Goal: Task Accomplishment & Management: Manage account settings

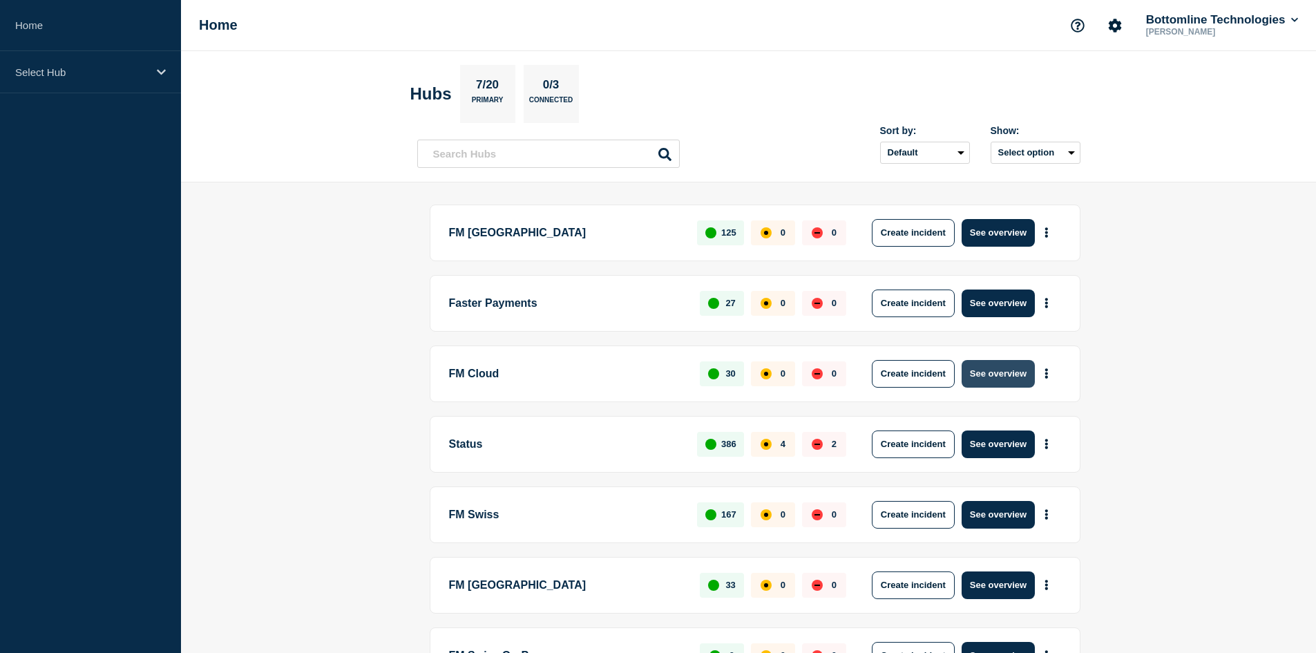
click at [989, 372] on button "See overview" at bounding box center [998, 374] width 73 height 28
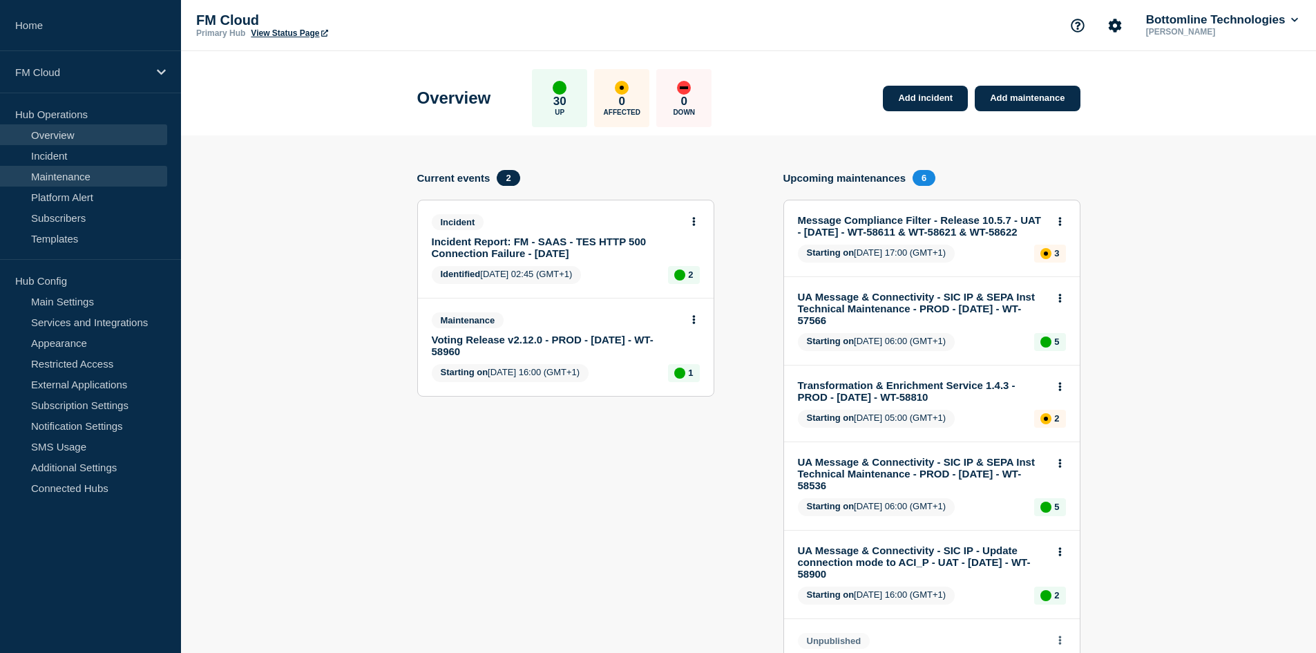
click at [91, 169] on link "Maintenance" at bounding box center [83, 176] width 167 height 21
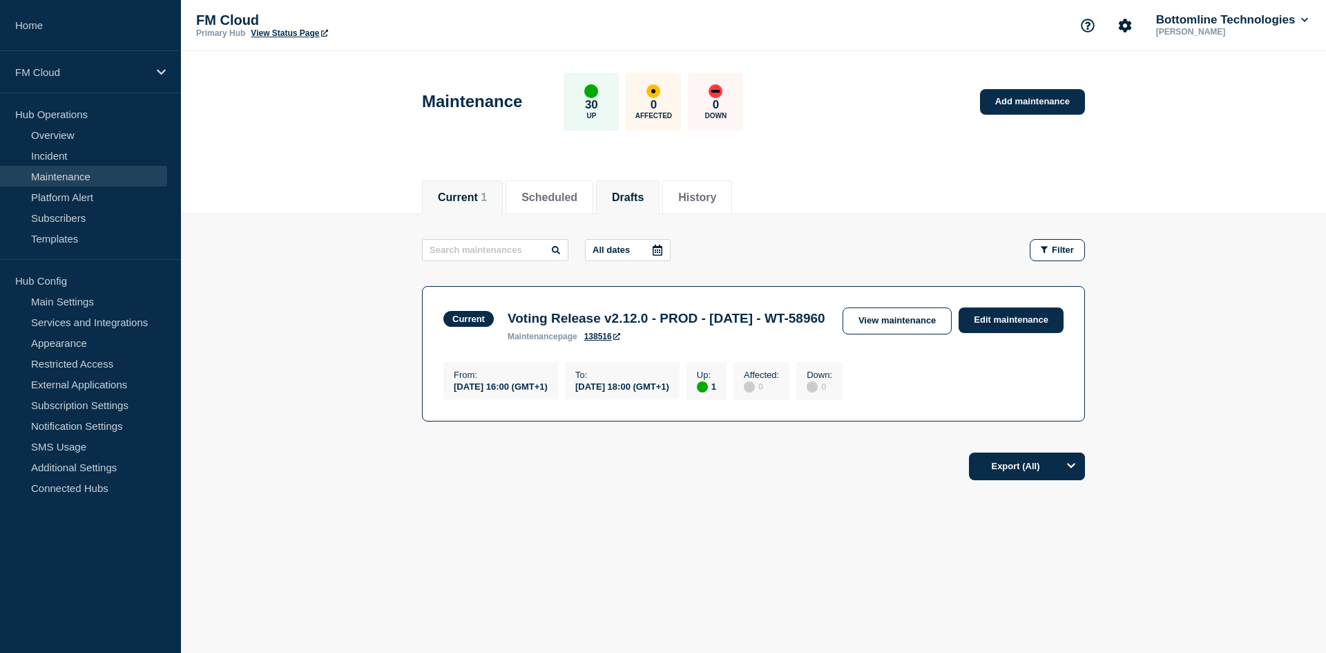
click at [618, 198] on li "Drafts" at bounding box center [628, 197] width 64 height 34
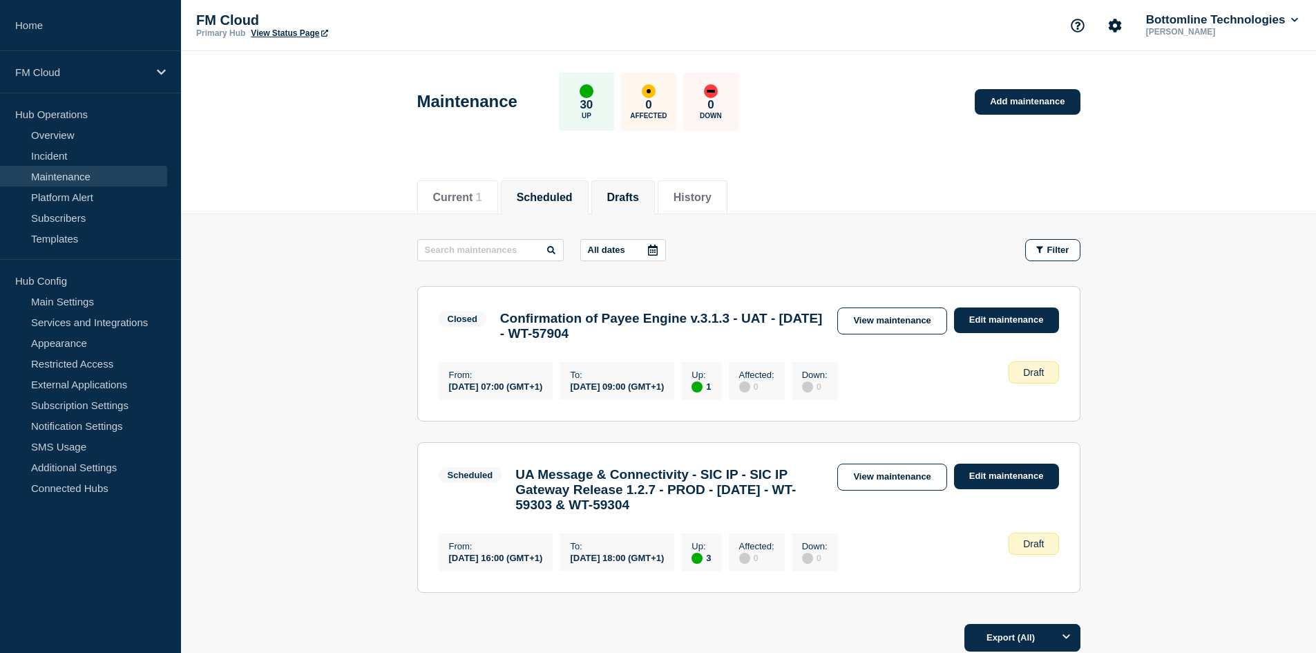
click at [543, 204] on li "Scheduled" at bounding box center [545, 197] width 88 height 34
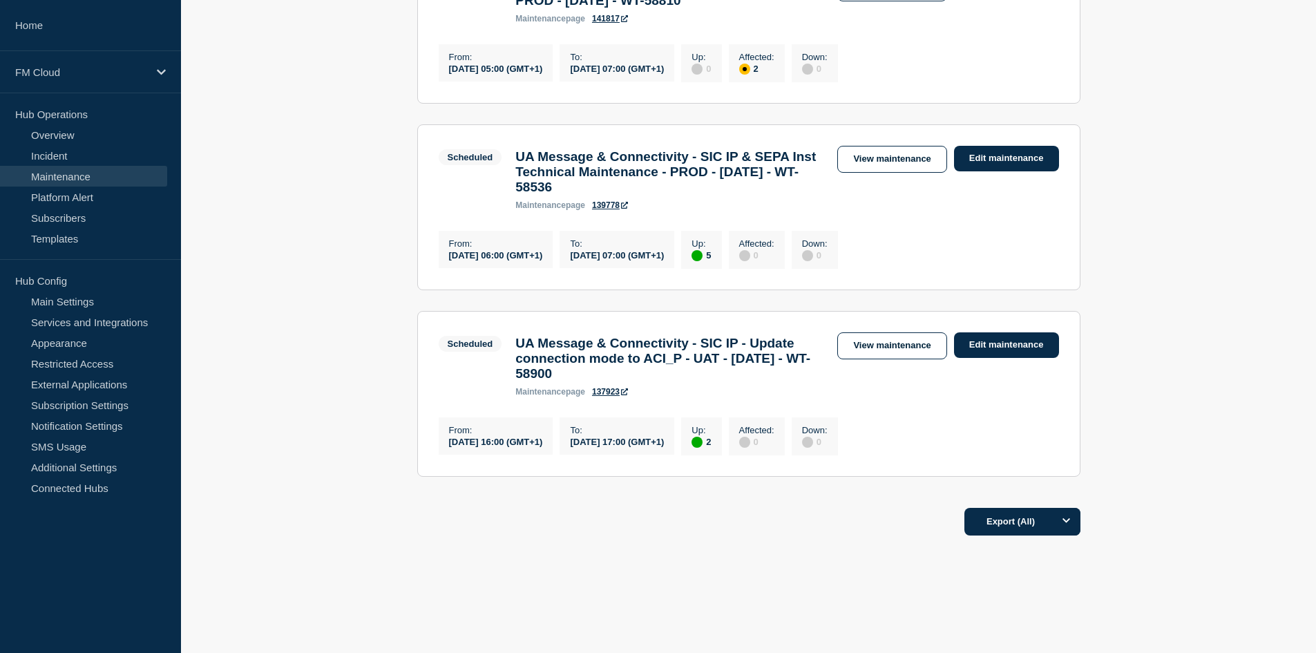
scroll to position [692, 0]
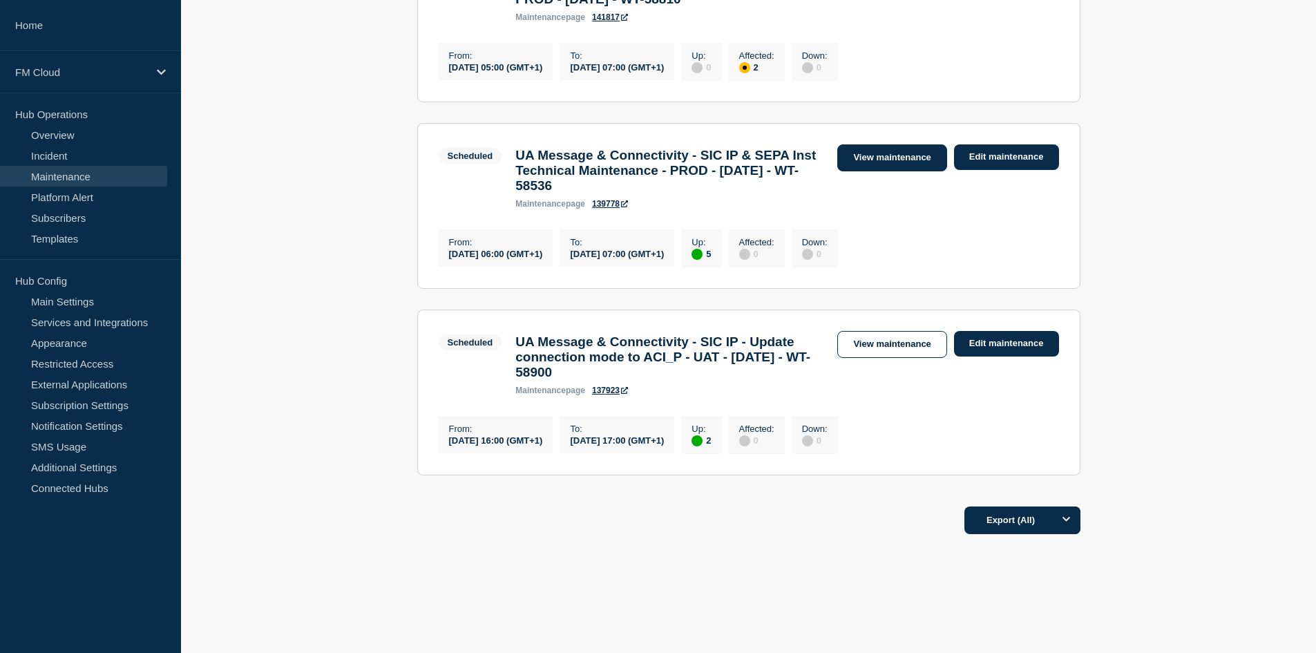
click at [859, 171] on link "View maintenance" at bounding box center [891, 157] width 109 height 27
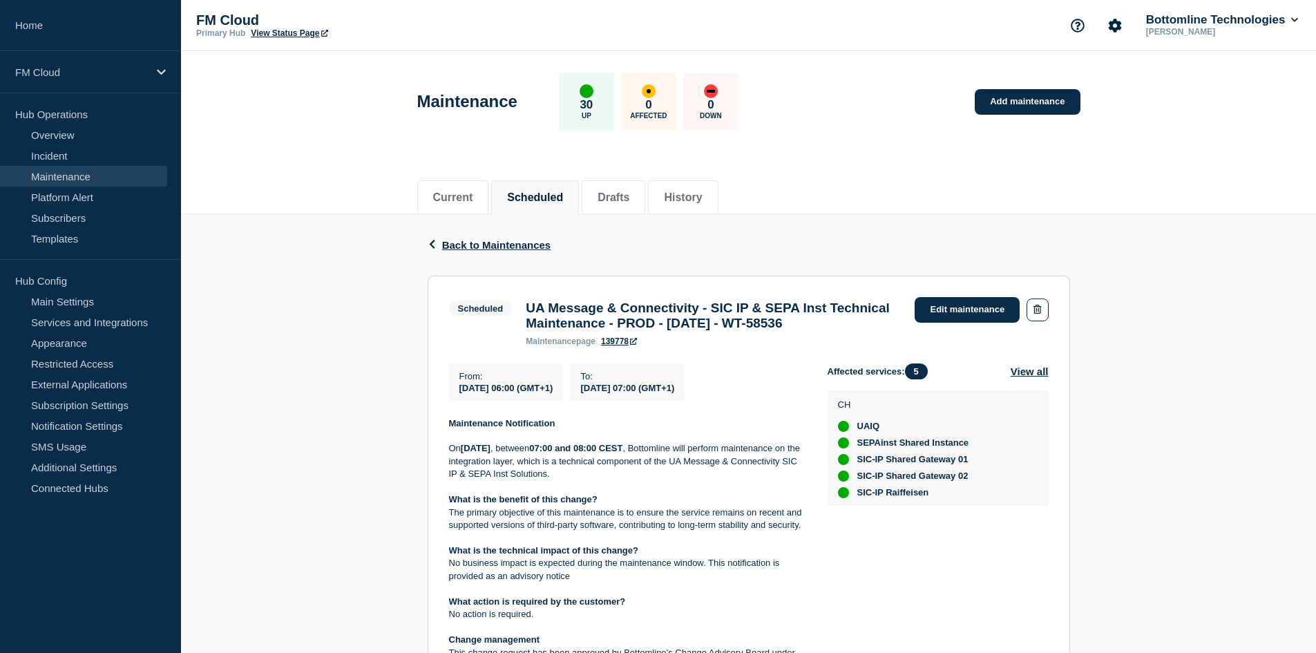
scroll to position [79, 0]
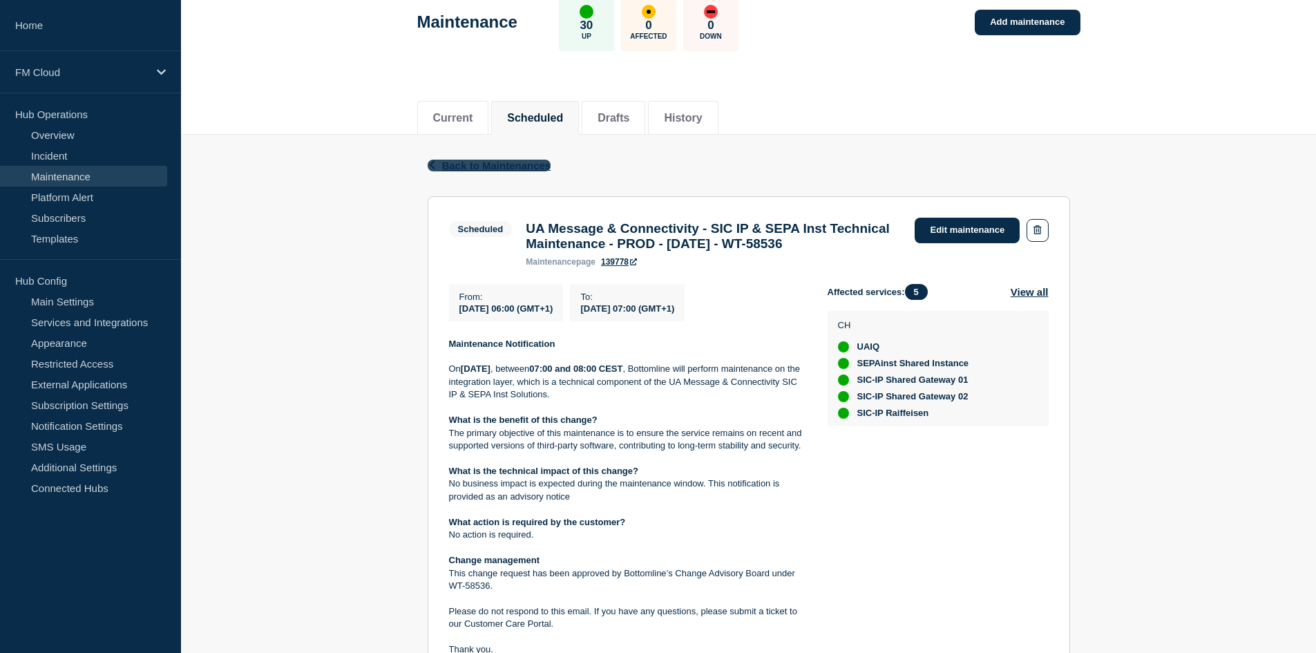
click at [480, 161] on span "Back to Maintenances" at bounding box center [496, 166] width 109 height 12
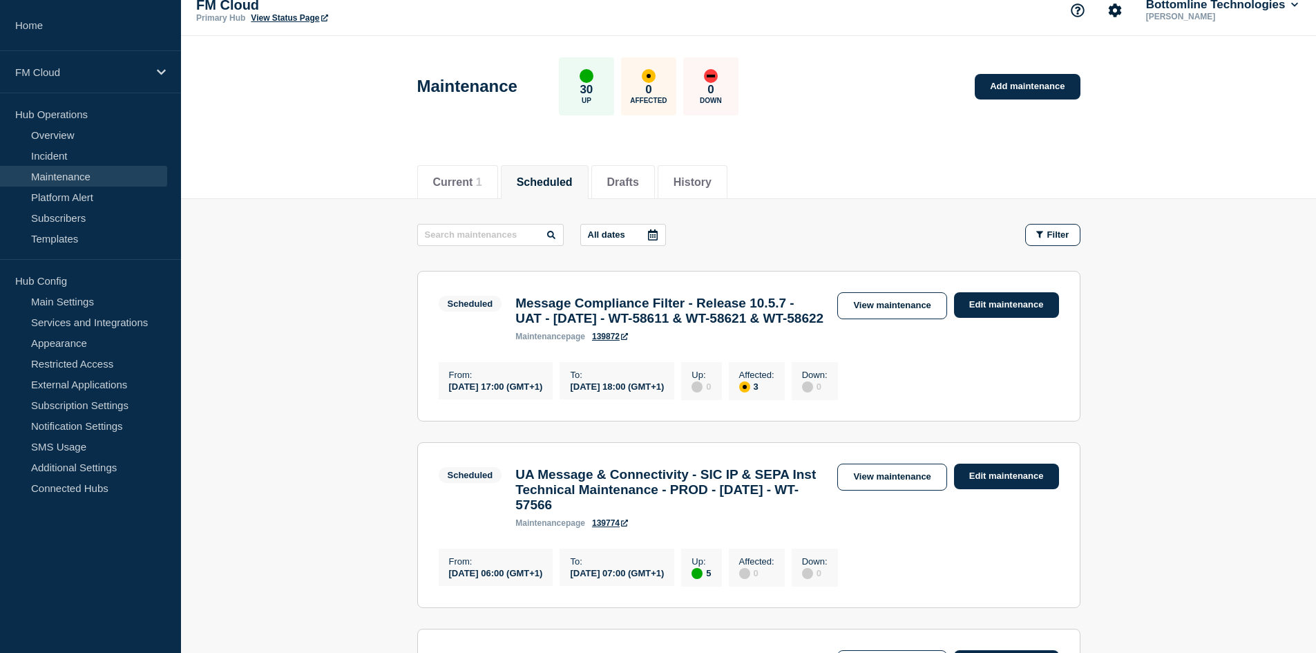
scroll to position [16, 0]
click at [712, 176] on button "History" at bounding box center [693, 181] width 38 height 12
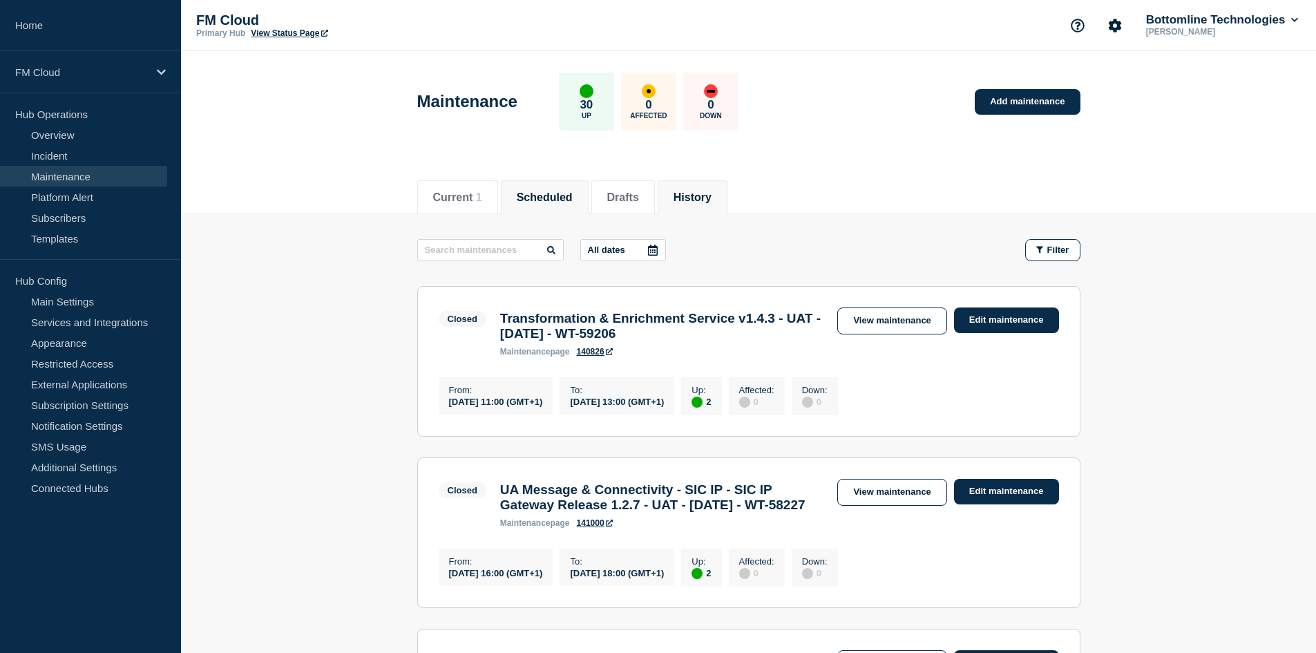
click at [550, 204] on li "Scheduled" at bounding box center [545, 197] width 88 height 34
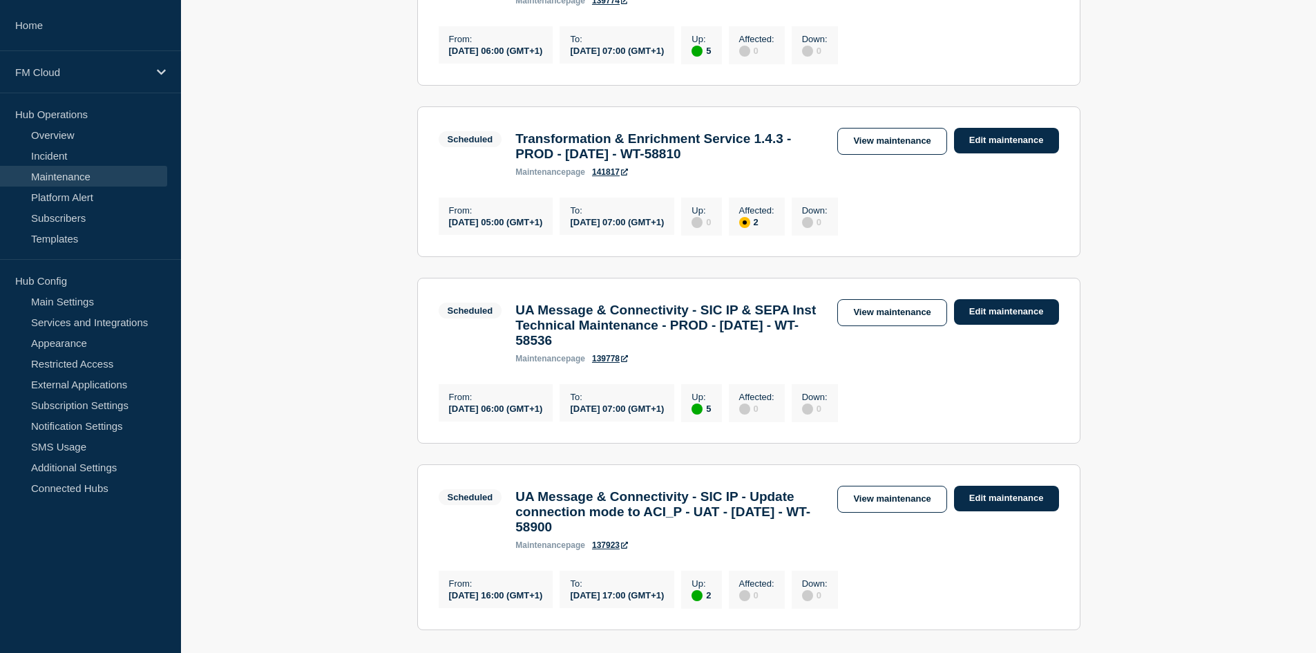
scroll to position [770, 0]
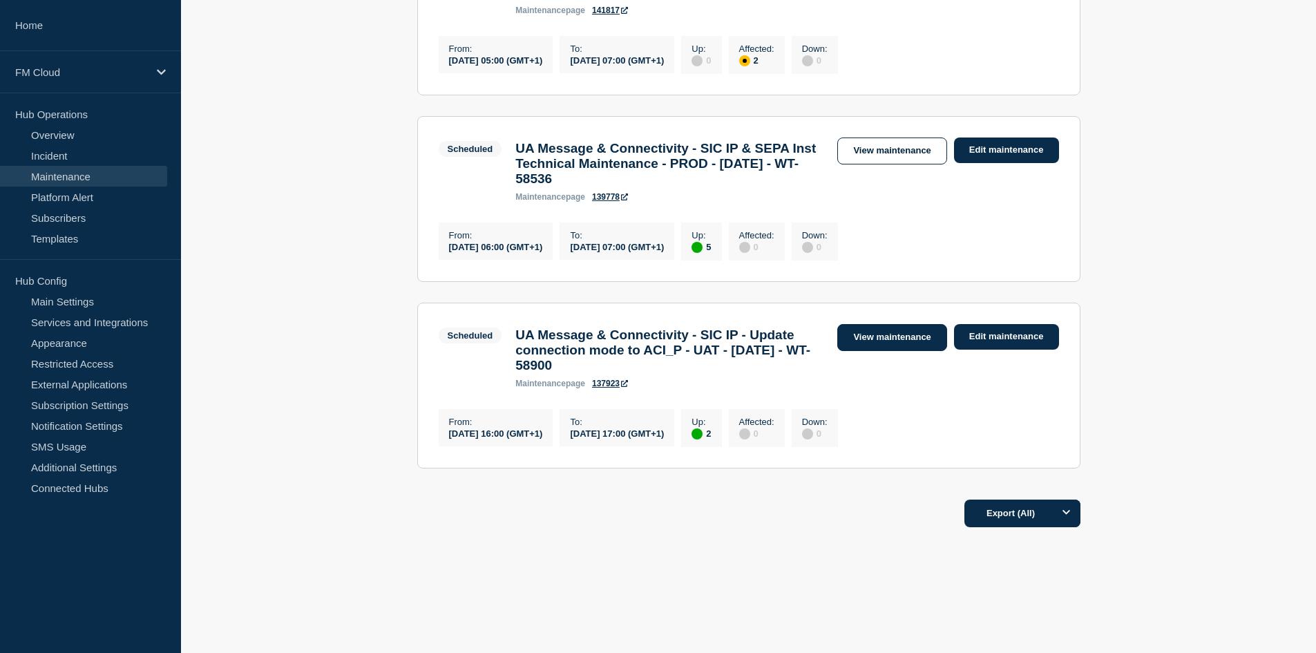
click at [857, 325] on link "View maintenance" at bounding box center [891, 337] width 109 height 27
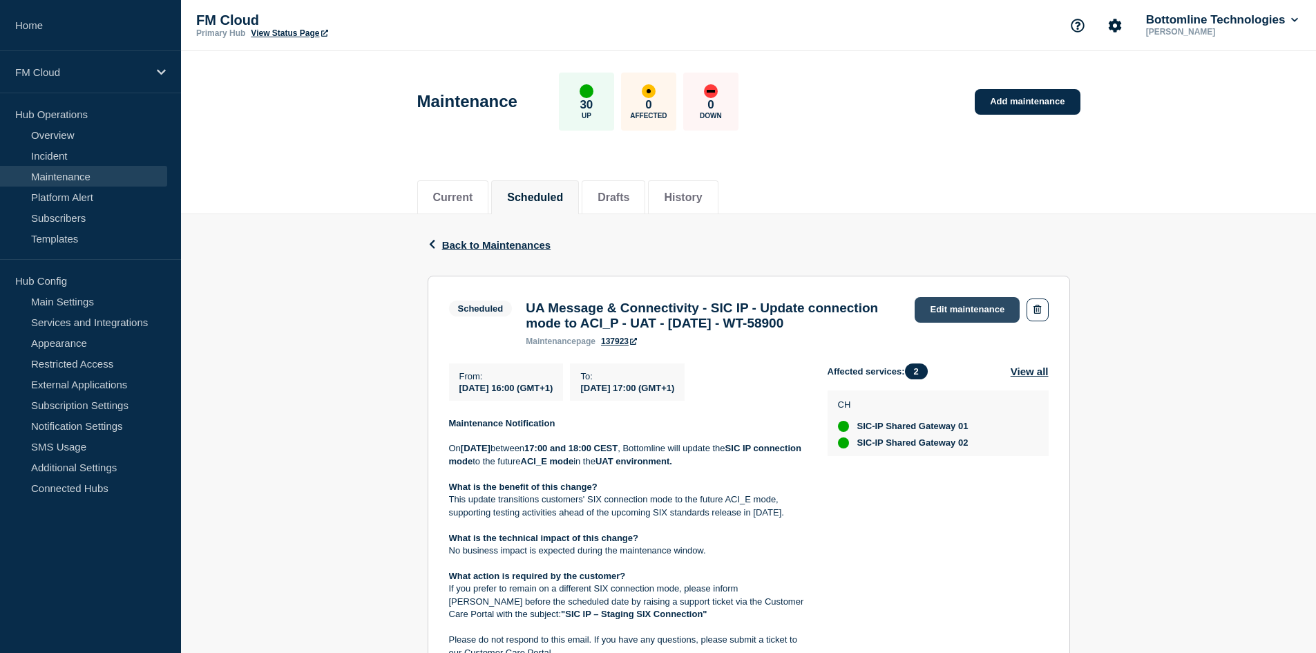
click at [966, 298] on link "Edit maintenance" at bounding box center [967, 310] width 105 height 26
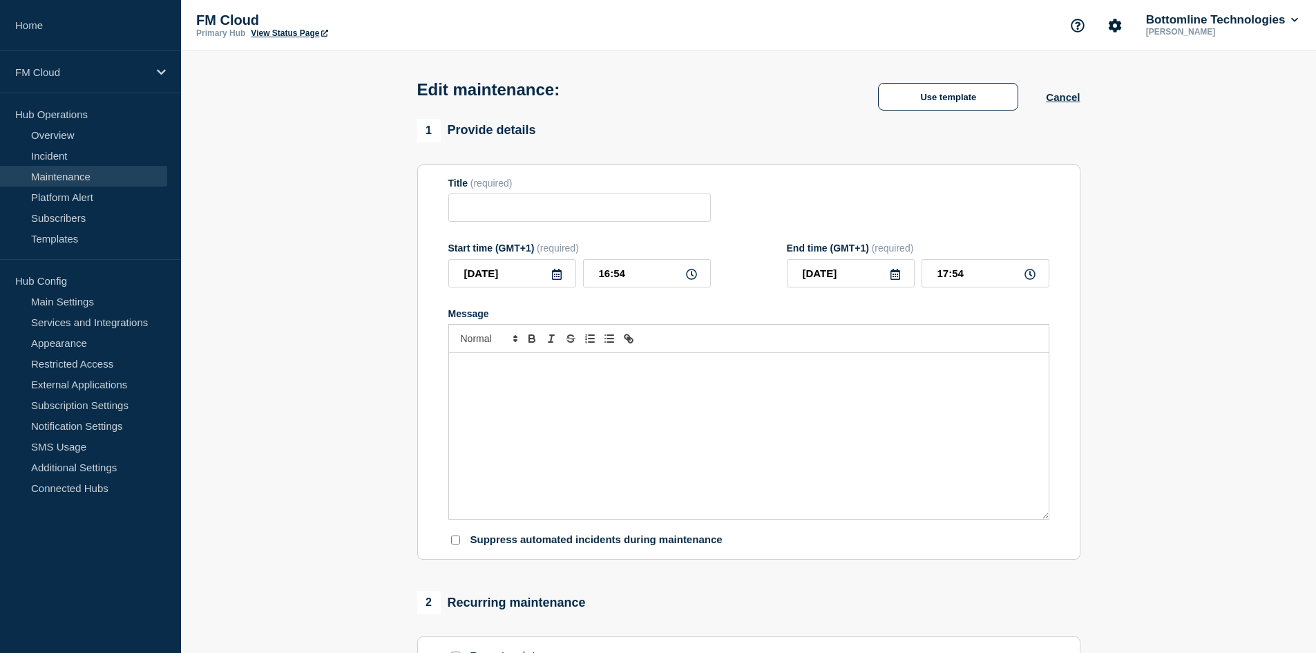
type input "UA Message & Connectivity - SIC IP - Update connection mode to ACI_P - UAT - [D…"
type input "[DATE]"
type input "16:00"
type input "[DATE]"
type input "17:00"
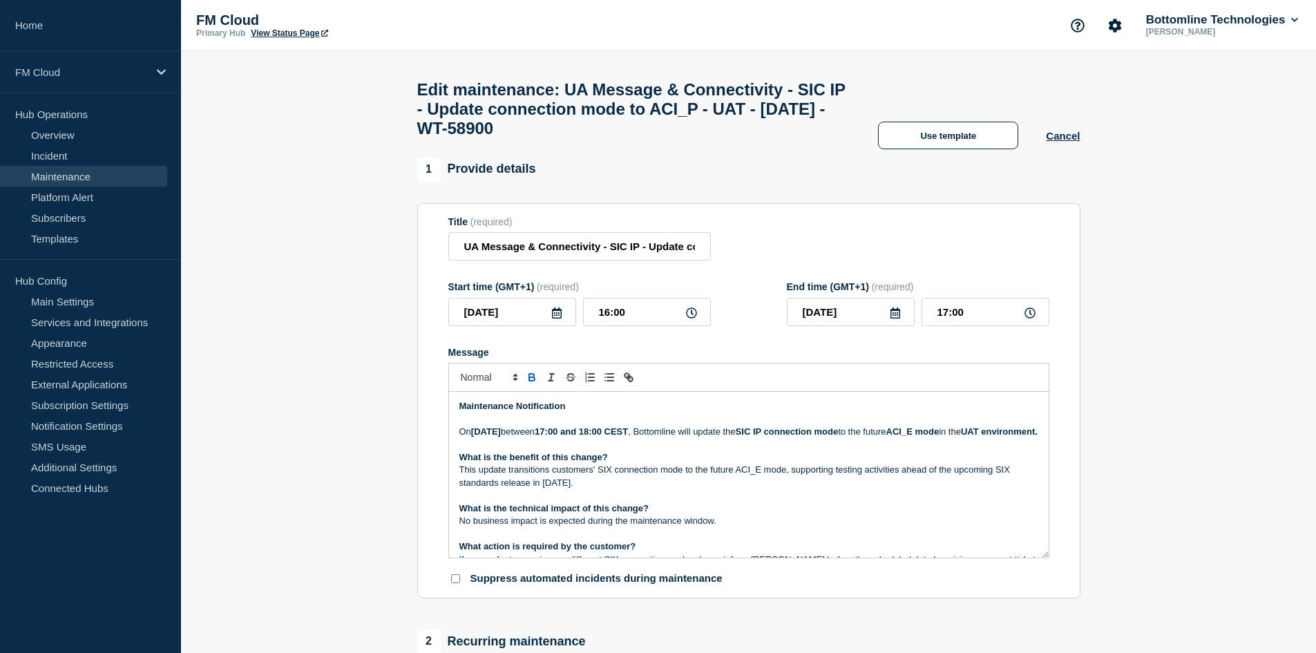
click at [886, 437] on strong "ACI_E mode" at bounding box center [912, 431] width 53 height 10
copy strong "ACI_E"
click at [610, 253] on input "UA Message & Connectivity - SIC IP - Update connection mode to ACI_P - UAT - [D…" at bounding box center [579, 246] width 263 height 28
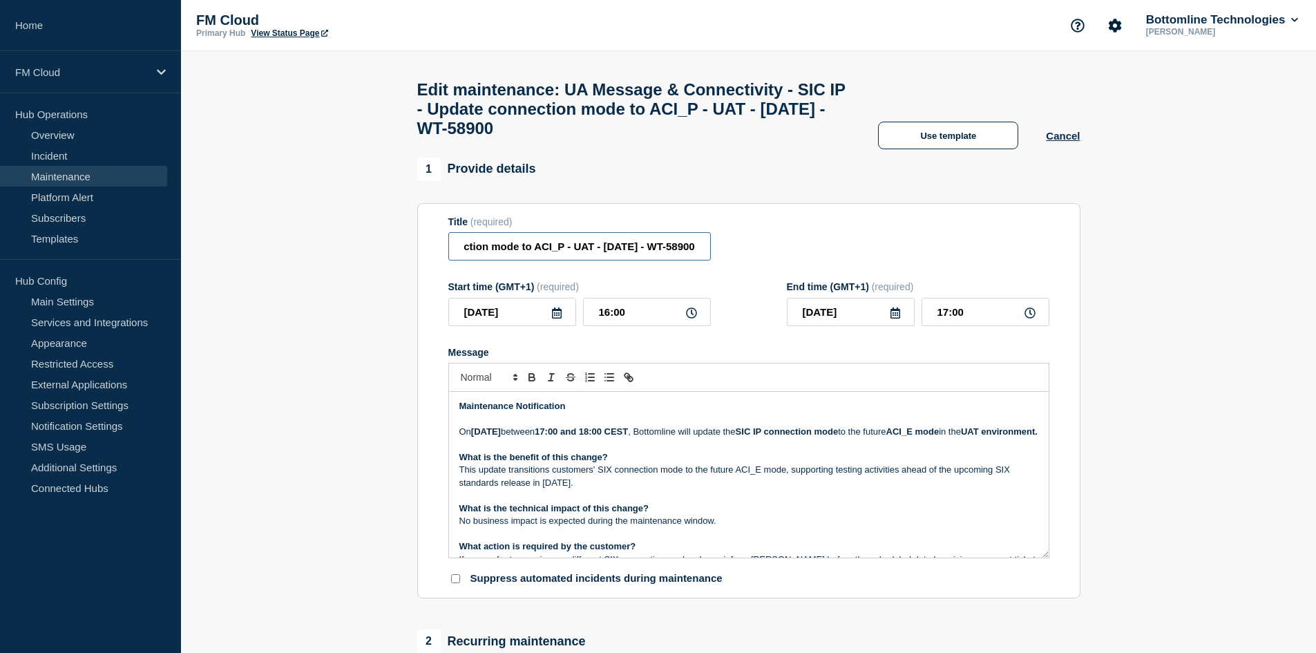
paste input "E"
type input "UA Message & Connectivity - SIC IP - Update connection mode to ACI_E - UAT - [D…"
click at [517, 412] on p "Maintenance Notification" at bounding box center [748, 406] width 579 height 12
copy strong "Maintenance"
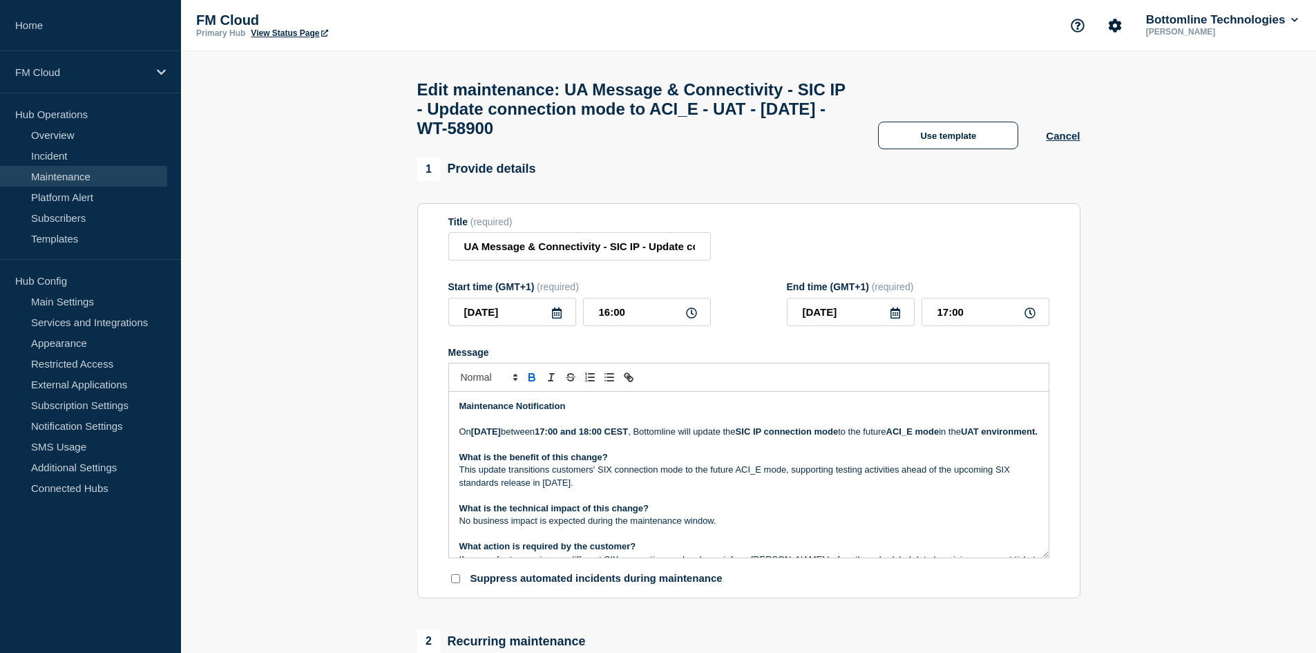
paste div "Message"
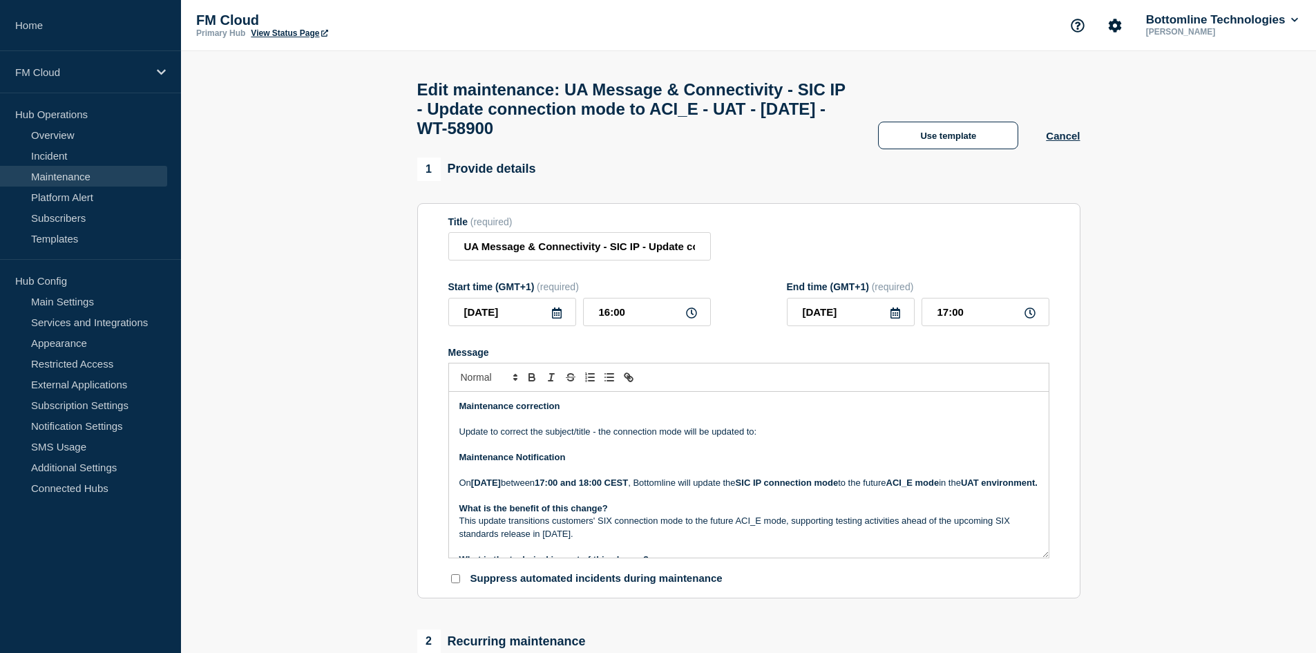
click at [776, 118] on h1 "Edit maintenance: UA Message & Connectivity - SIC IP - Update connection mode t…" at bounding box center [634, 109] width 434 height 58
copy h1 "ACI_E"
click at [776, 118] on h1 "Edit maintenance: UA Message & Connectivity - SIC IP - Update connection mode t…" at bounding box center [634, 109] width 434 height 58
click at [768, 451] on p "Message" at bounding box center [748, 445] width 579 height 12
click at [770, 438] on p "Update to correct the subject/title - the connection mode will be updated to:" at bounding box center [748, 432] width 579 height 12
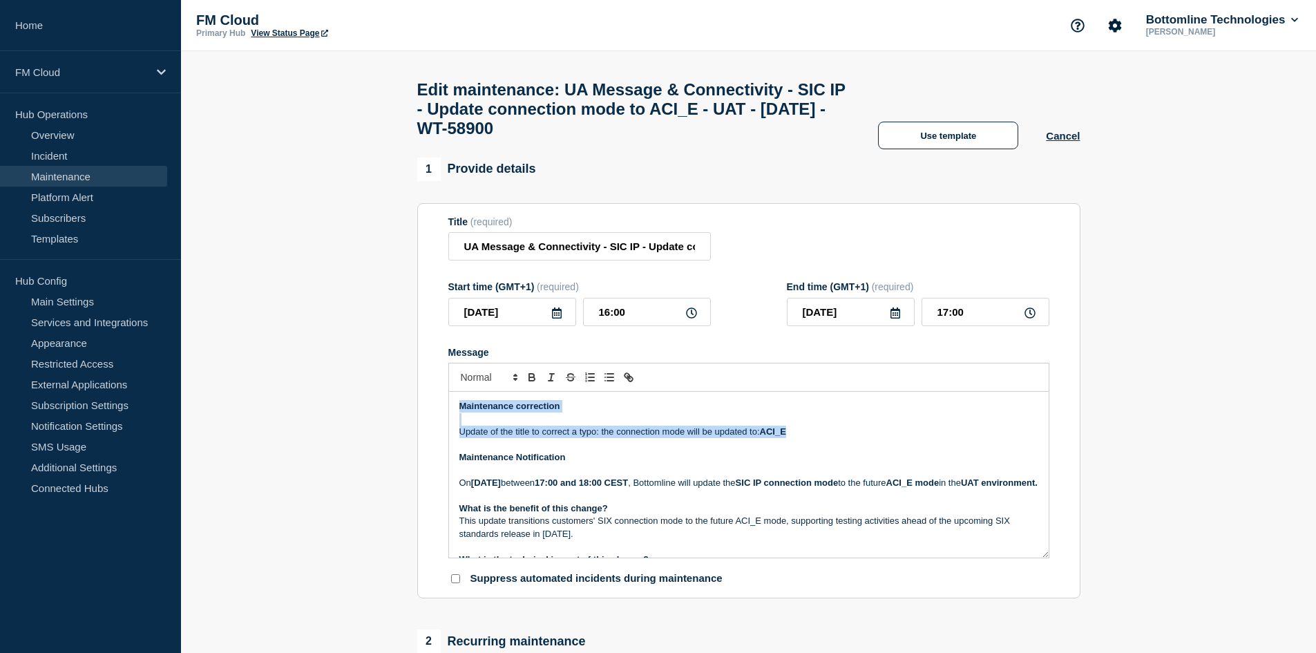
copy div "Maintenance correction Update of the title to correct a typo: the connection mo…"
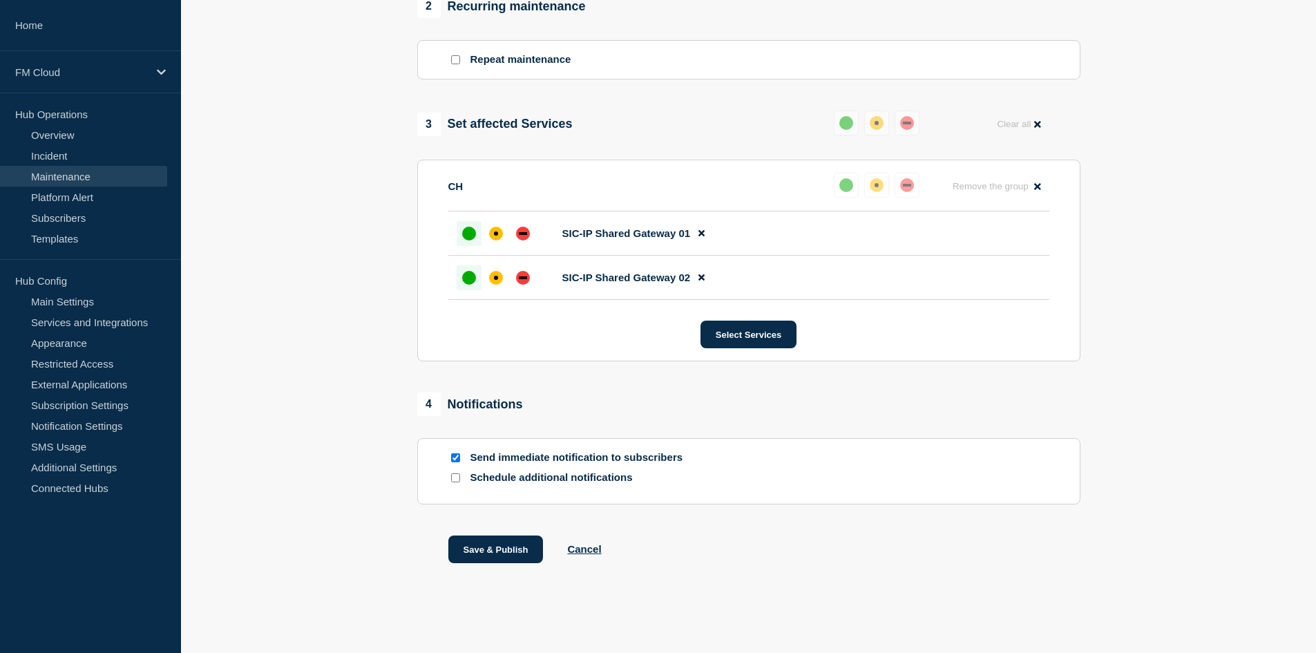
scroll to position [645, 0]
click at [493, 556] on button "Save & Publish" at bounding box center [495, 549] width 95 height 28
